Goal: Information Seeking & Learning: Learn about a topic

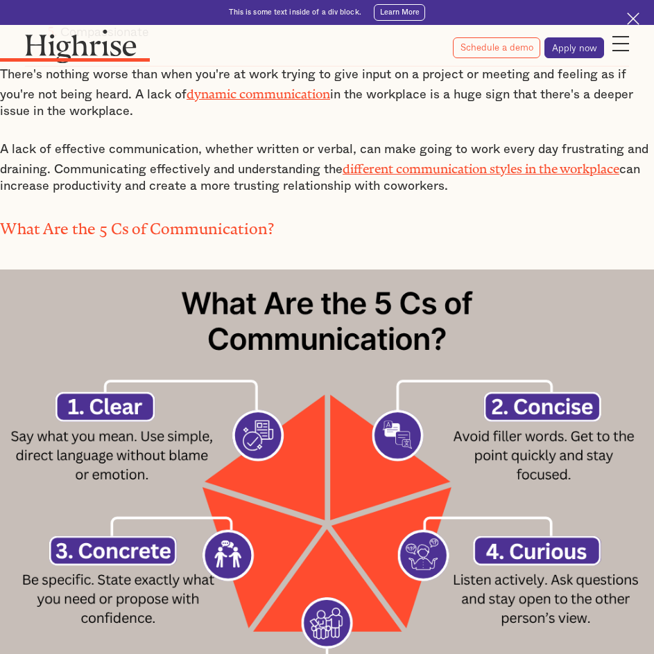
scroll to position [1109, 0]
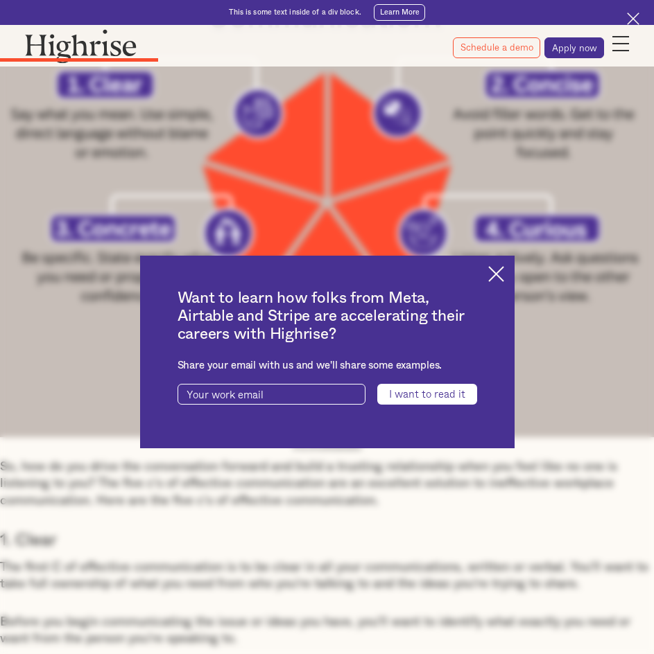
click at [498, 270] on img at bounding box center [496, 274] width 16 height 16
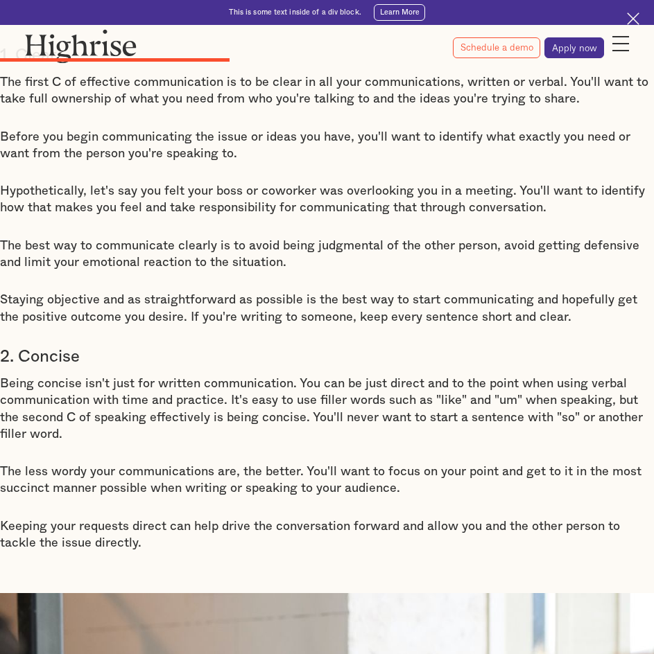
click at [94, 401] on p "Being concise isn't just for written communication. You can be just direct and …" at bounding box center [327, 409] width 654 height 67
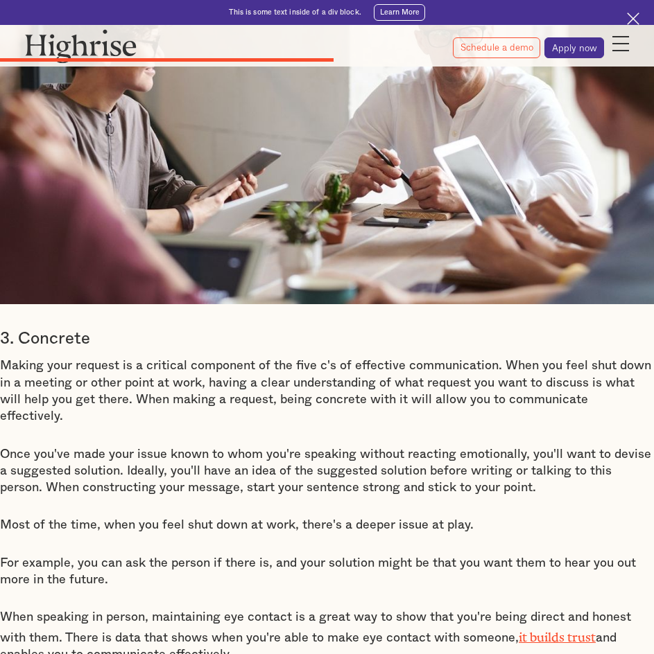
scroll to position [2303, 0]
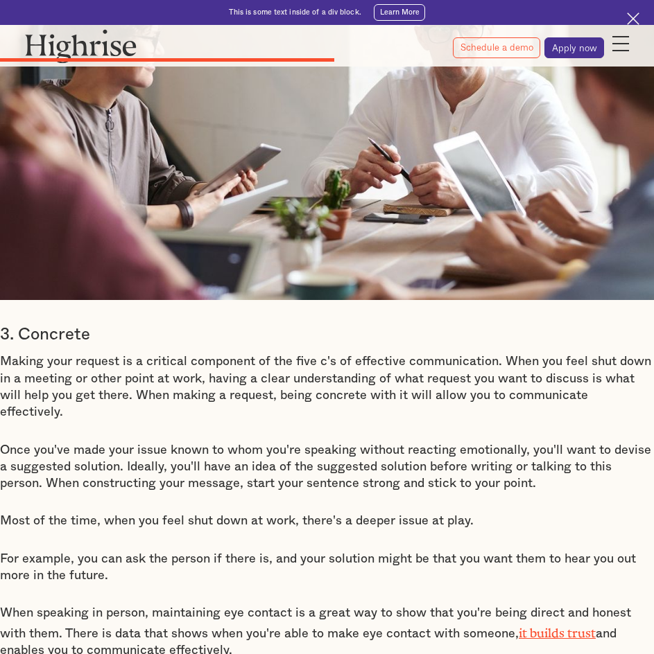
drag, startPoint x: 505, startPoint y: 395, endPoint x: 547, endPoint y: 395, distance: 42.3
click at [512, 395] on p "Making your request is a critical component of the five c's of effective commun…" at bounding box center [327, 387] width 654 height 67
click at [517, 442] on p "Once you've made your issue known to whom you're speaking without reacting emot…" at bounding box center [327, 467] width 654 height 51
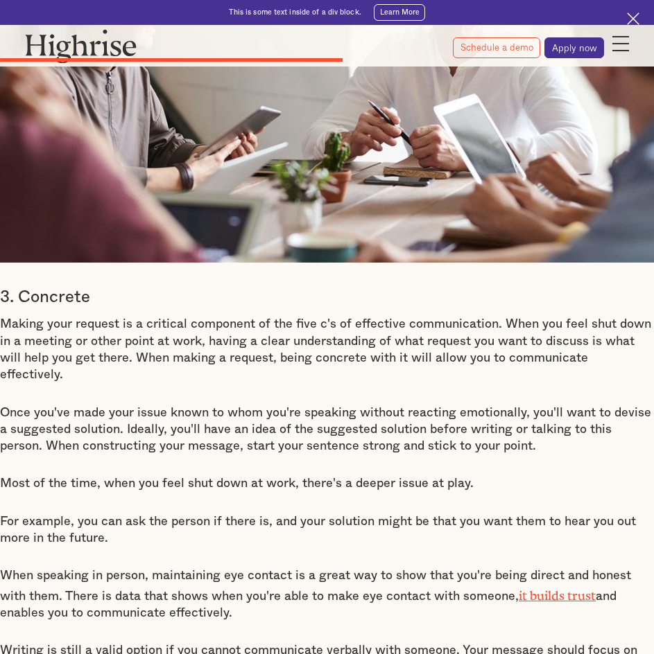
scroll to position [2372, 0]
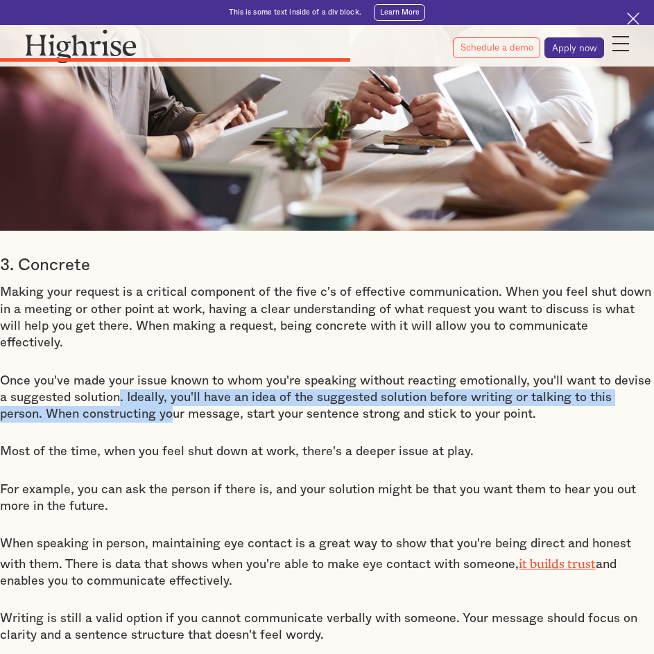
drag, startPoint x: 105, startPoint y: 385, endPoint x: 121, endPoint y: 408, distance: 27.9
click at [121, 408] on p "Once you've made your issue known to whom you're speaking without reacting emot…" at bounding box center [327, 398] width 654 height 51
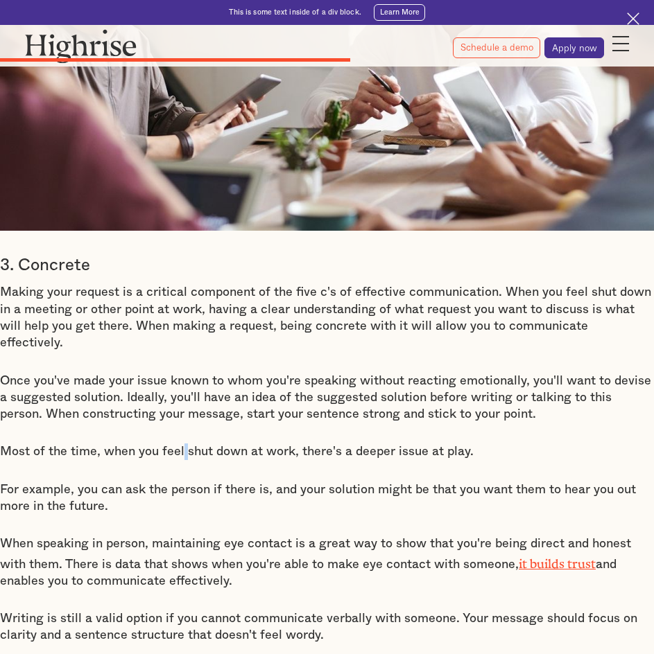
click at [399, 485] on p "For example, you can ask the person if there is, and your solution might be tha…" at bounding box center [327, 499] width 654 height 34
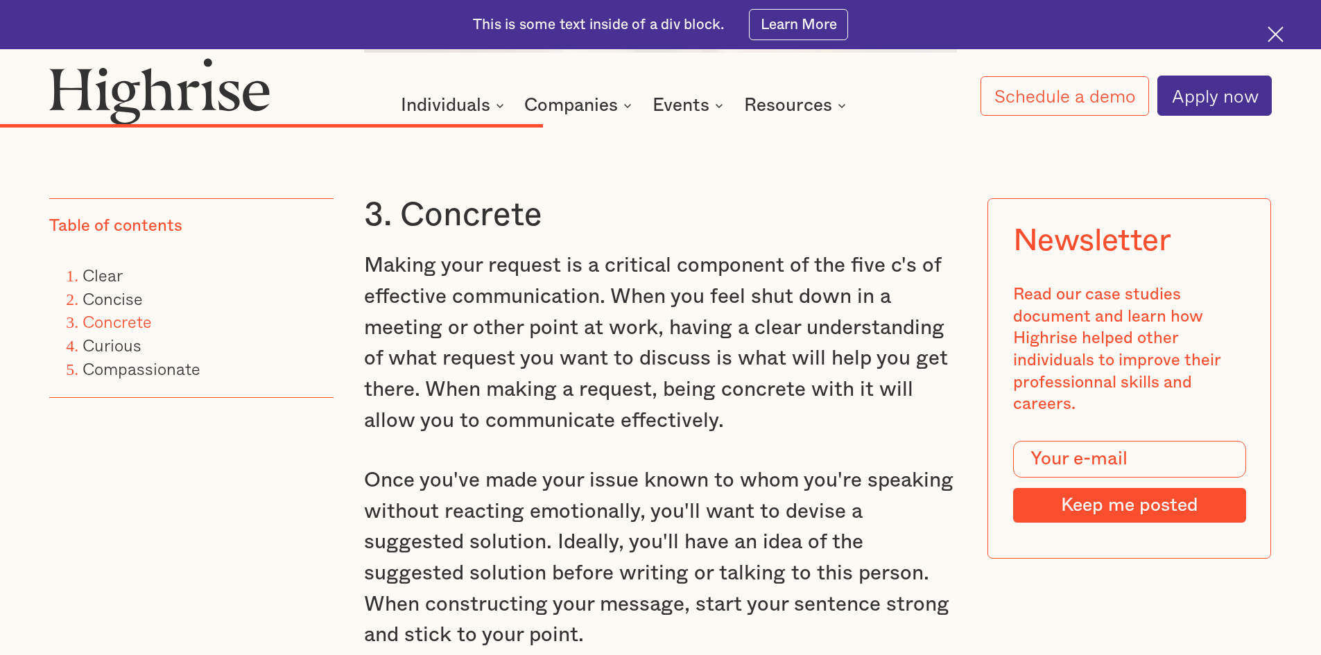
scroll to position [4313, 0]
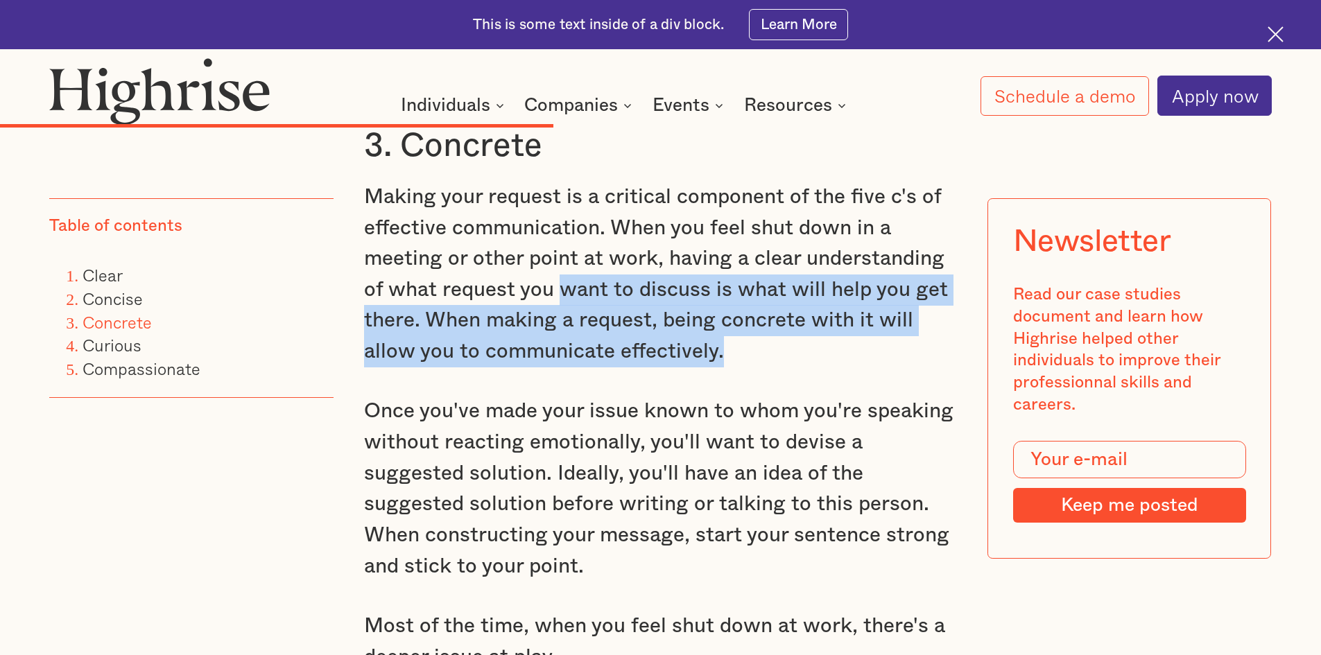
drag, startPoint x: 573, startPoint y: 278, endPoint x: 955, endPoint y: 346, distance: 388.0
click at [653, 346] on p "Making your request is a critical component of the five c's of effective commun…" at bounding box center [660, 275] width 593 height 186
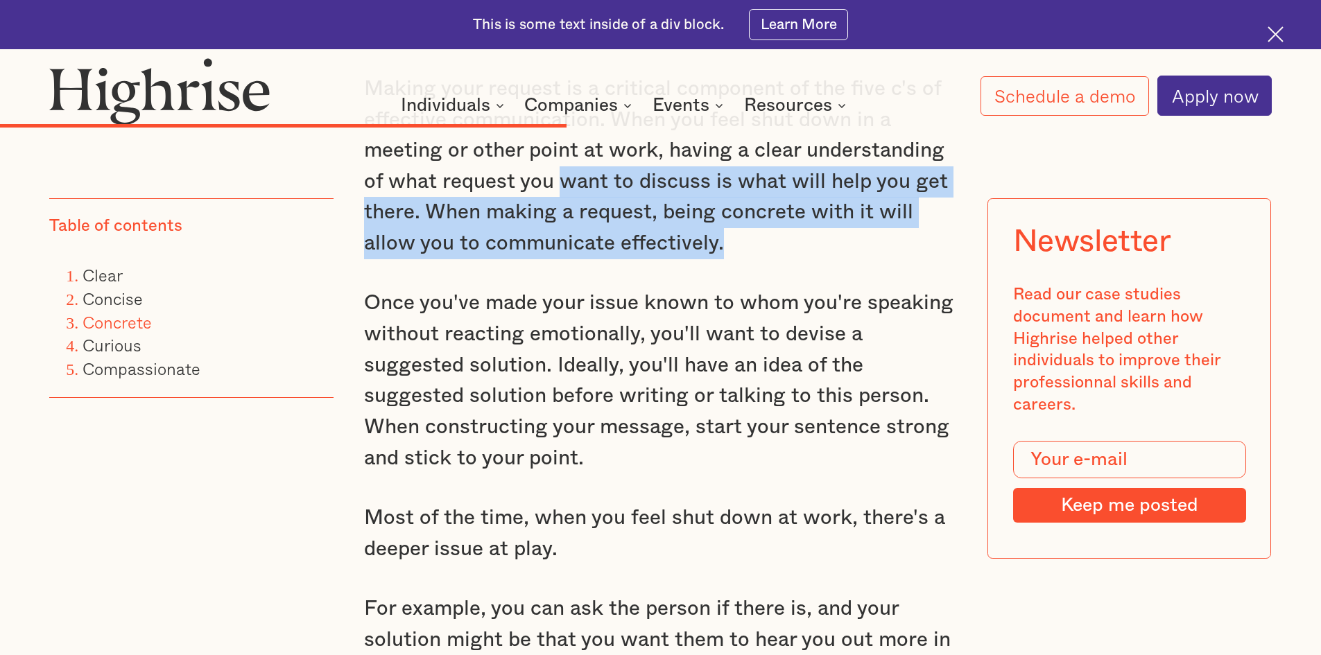
scroll to position [4452, 0]
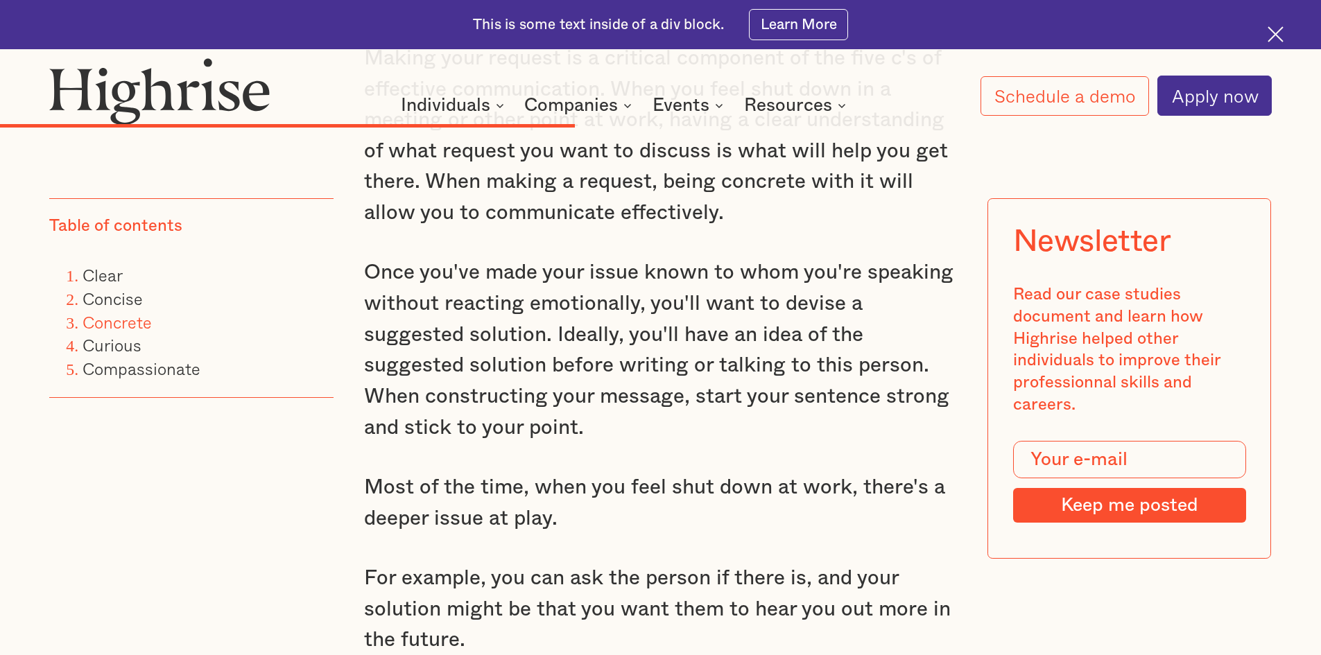
click at [489, 311] on p "Once you've made your issue known to whom you're speaking without reacting emot…" at bounding box center [660, 350] width 593 height 186
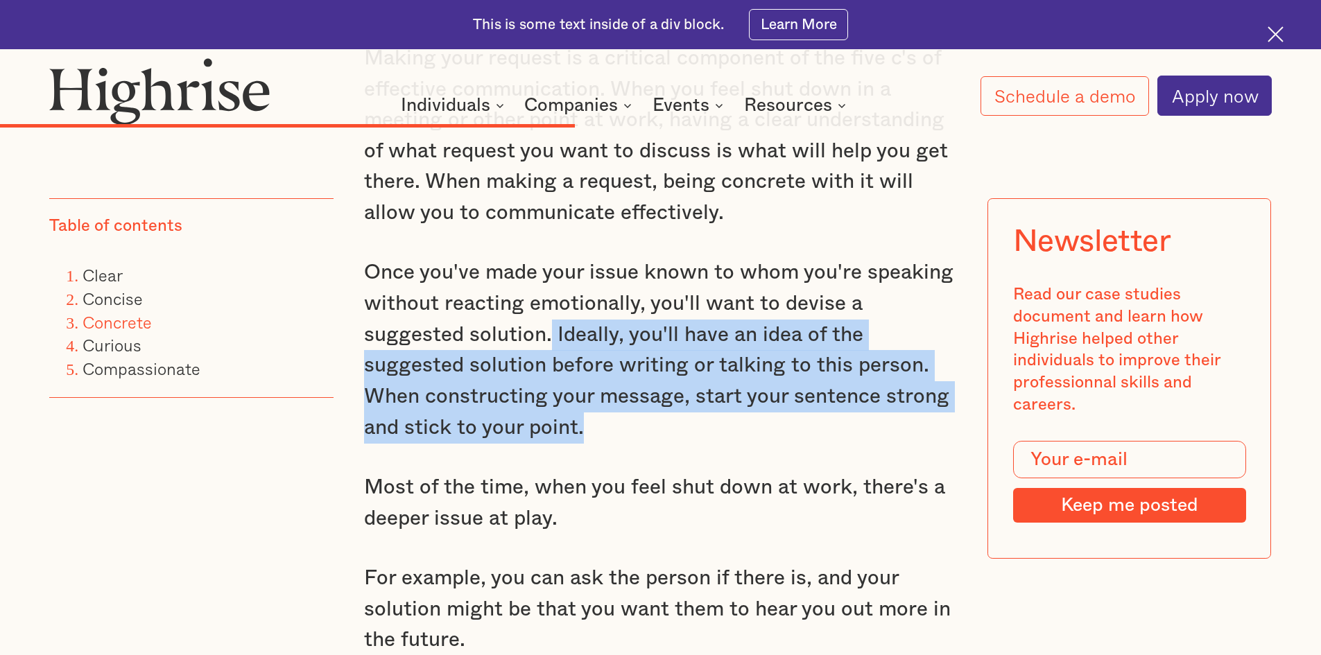
drag, startPoint x: 546, startPoint y: 322, endPoint x: 592, endPoint y: 407, distance: 96.2
click at [592, 407] on p "Once you've made your issue known to whom you're speaking without reacting emot…" at bounding box center [660, 350] width 593 height 186
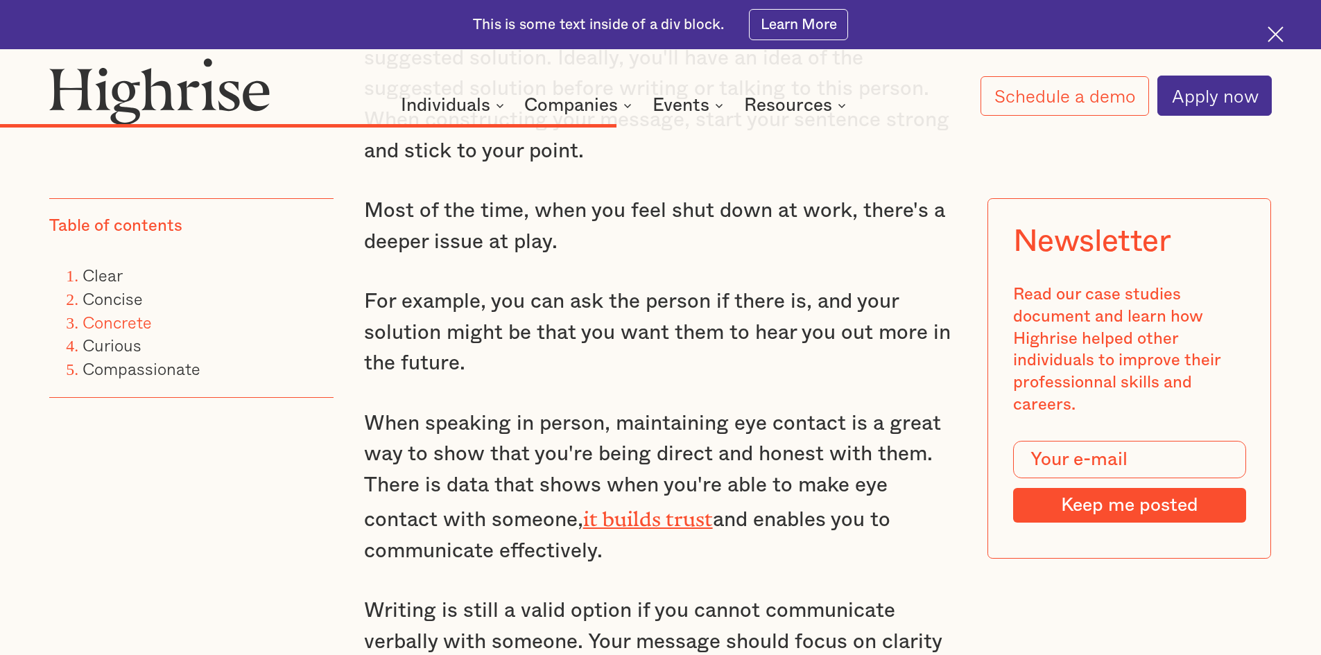
scroll to position [4729, 0]
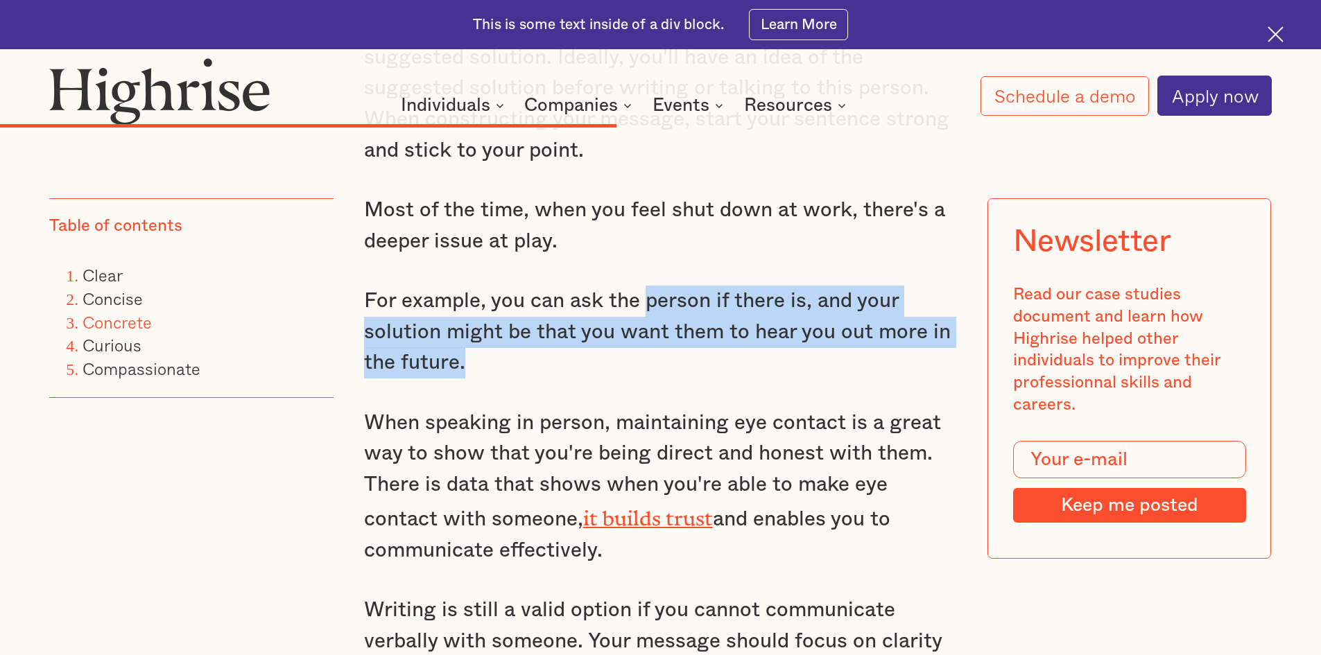
drag, startPoint x: 648, startPoint y: 294, endPoint x: 666, endPoint y: 362, distance: 70.1
click at [653, 362] on p "For example, you can ask the person if there is, and your solution might be tha…" at bounding box center [660, 332] width 593 height 93
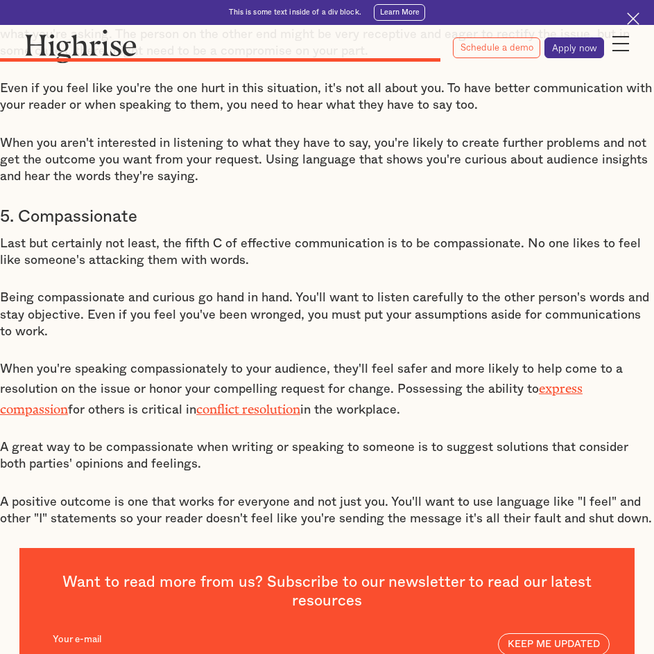
scroll to position [2972, 0]
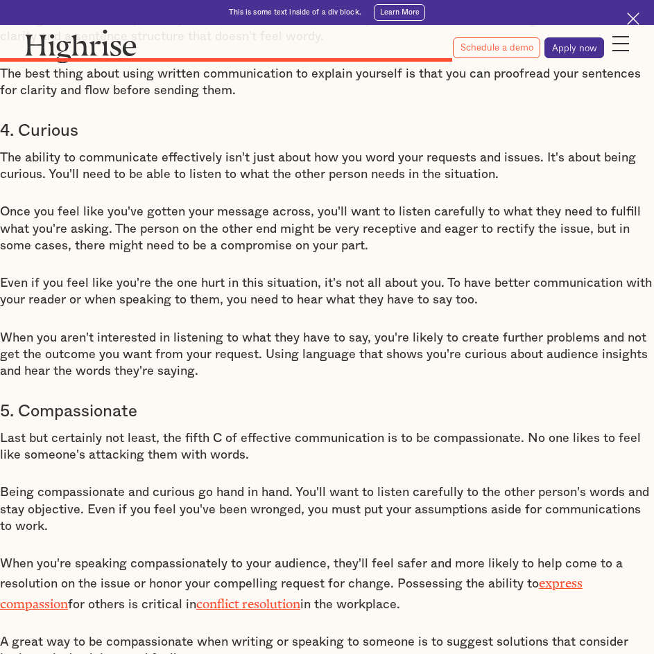
drag, startPoint x: 43, startPoint y: 162, endPoint x: 494, endPoint y: 158, distance: 450.6
click at [494, 158] on p "The ability to communicate effectively isn't just about how you word your reque…" at bounding box center [327, 167] width 654 height 34
copy p "You'll need to be able to listen to what the other person needs in the situatio…"
click at [150, 411] on div "3. Concrete Making your request is a critical component of the five c's of effe…" at bounding box center [327, 189] width 654 height 1108
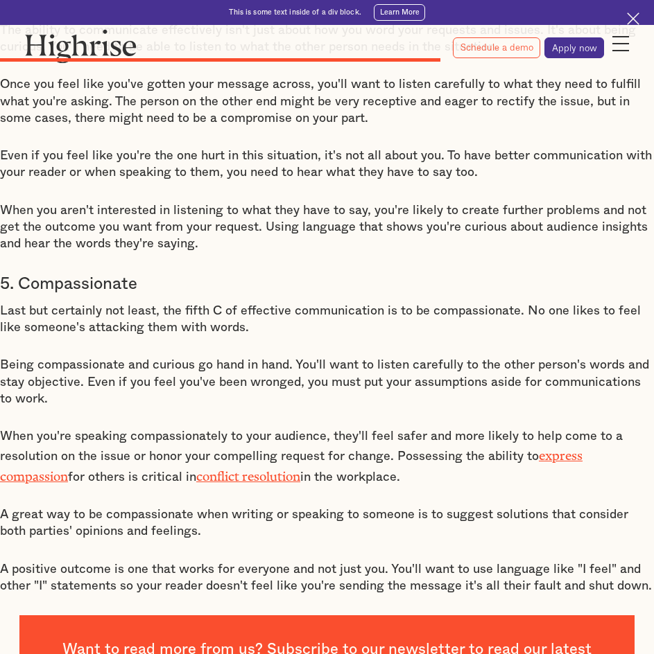
scroll to position [3111, 0]
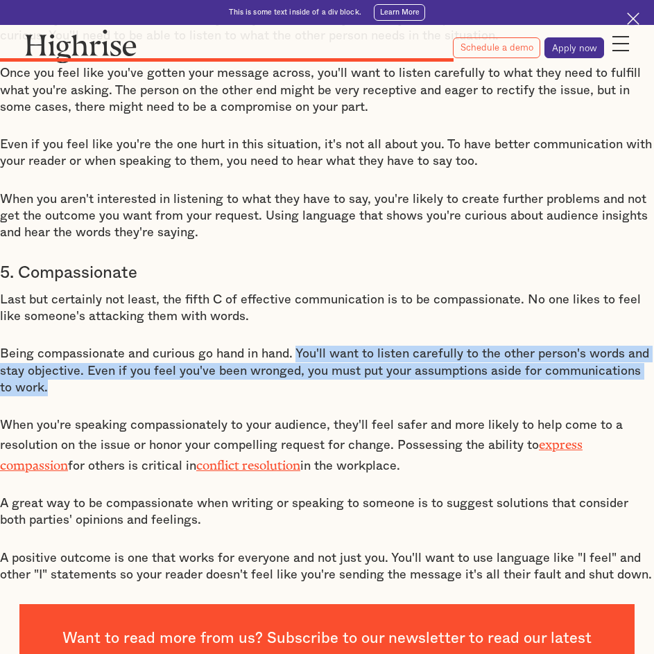
drag, startPoint x: 291, startPoint y: 340, endPoint x: 298, endPoint y: 373, distance: 33.3
click at [298, 373] on p "Being compassionate and curious go hand in hand. You'll want to listen carefull…" at bounding box center [327, 371] width 654 height 51
click at [237, 377] on p "Being compassionate and curious go hand in hand. You'll want to listen carefull…" at bounding box center [327, 371] width 654 height 51
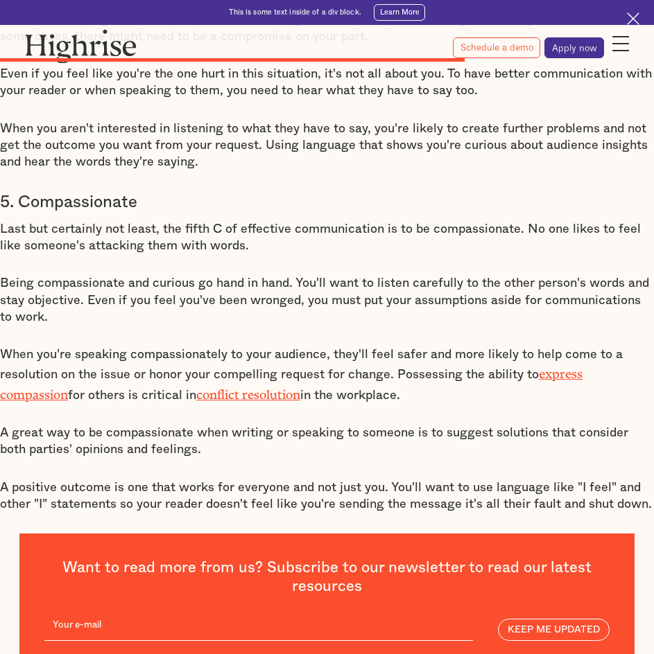
scroll to position [3180, 0]
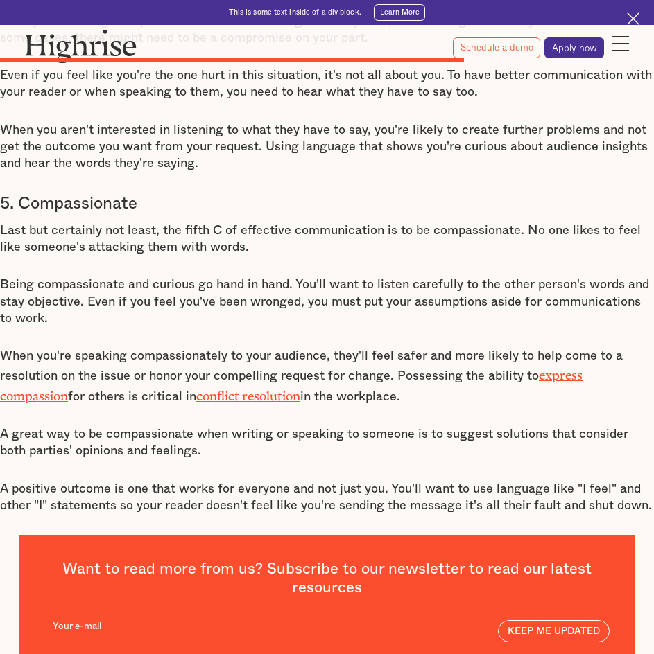
click at [186, 299] on p "Being compassionate and curious go hand in hand. You'll want to listen carefull…" at bounding box center [327, 302] width 654 height 51
click at [147, 277] on p "Being compassionate and curious go hand in hand. You'll want to listen carefull…" at bounding box center [327, 302] width 654 height 51
